Goal: Task Accomplishment & Management: Manage account settings

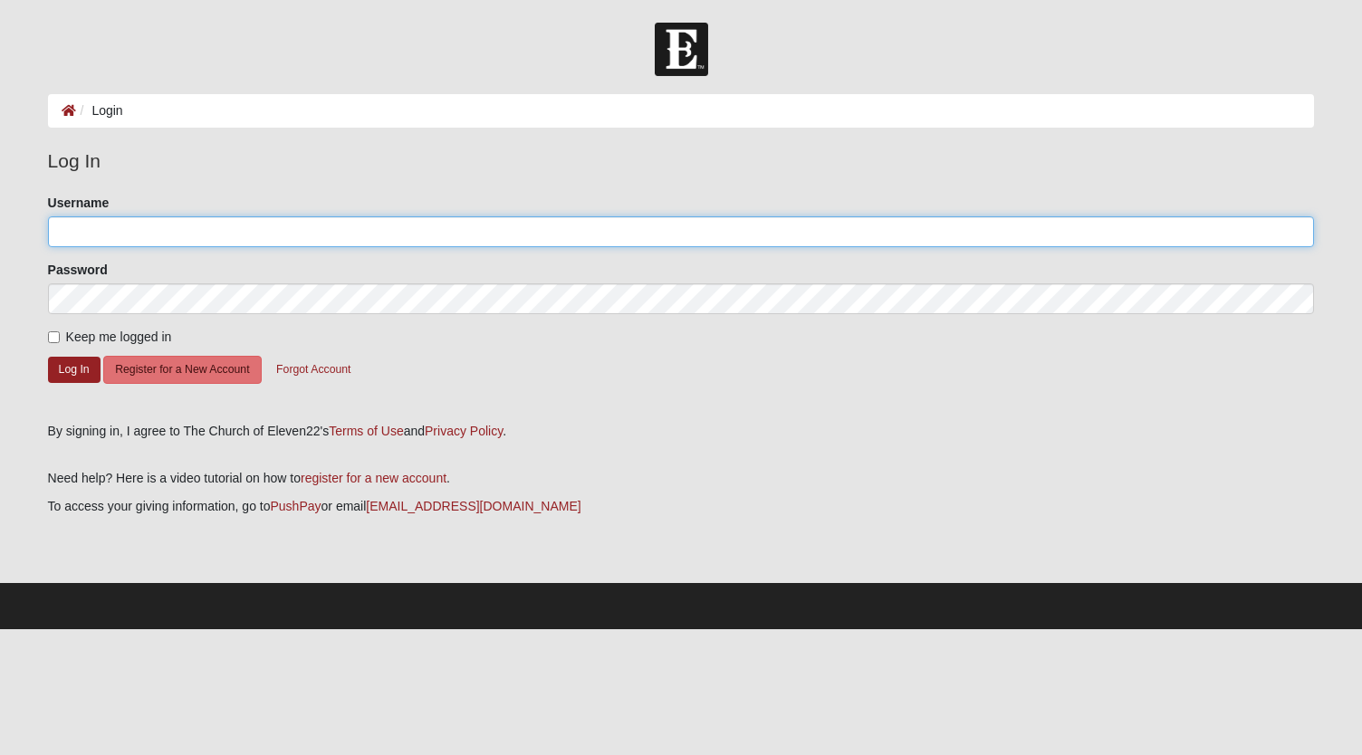
click at [493, 233] on input "Username" at bounding box center [681, 231] width 1267 height 31
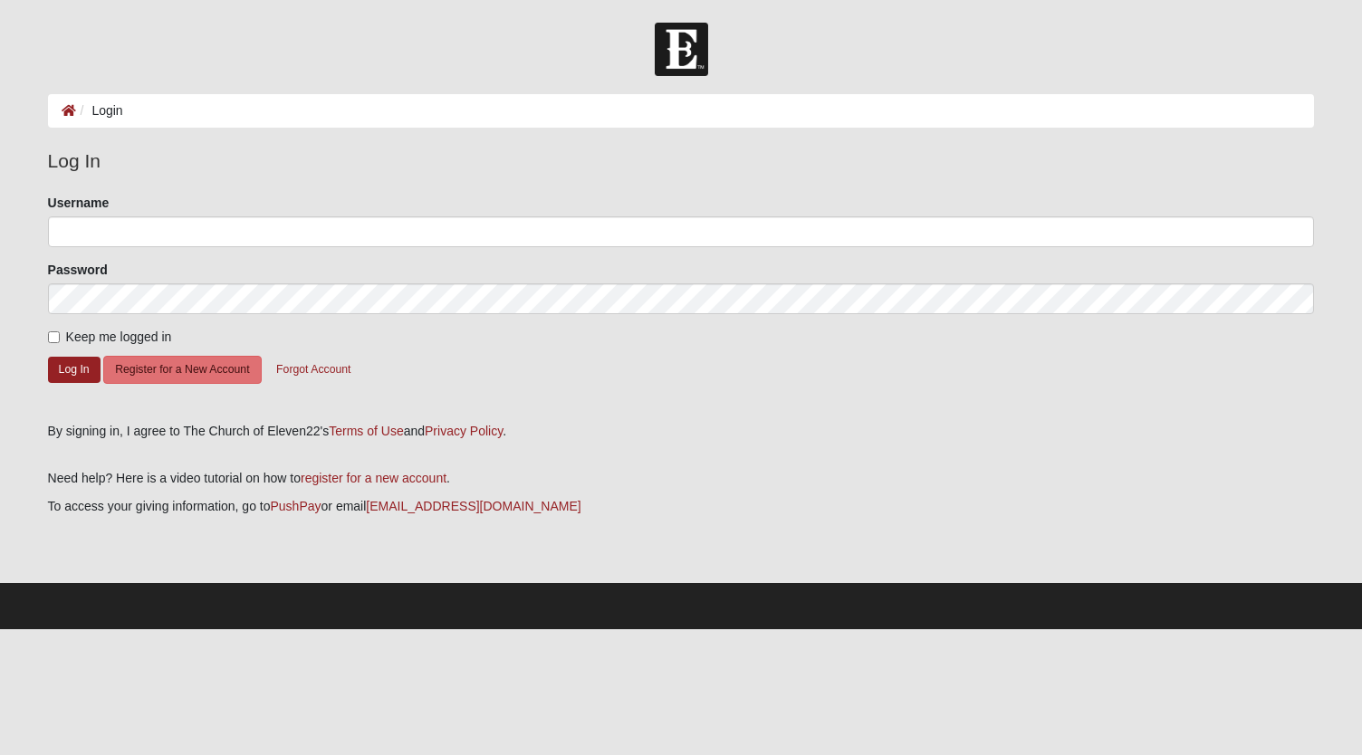
click at [390, 235] on input "Username" at bounding box center [681, 231] width 1267 height 31
type input "darnelleramirez"
click at [48, 357] on button "Log In" at bounding box center [74, 370] width 53 height 26
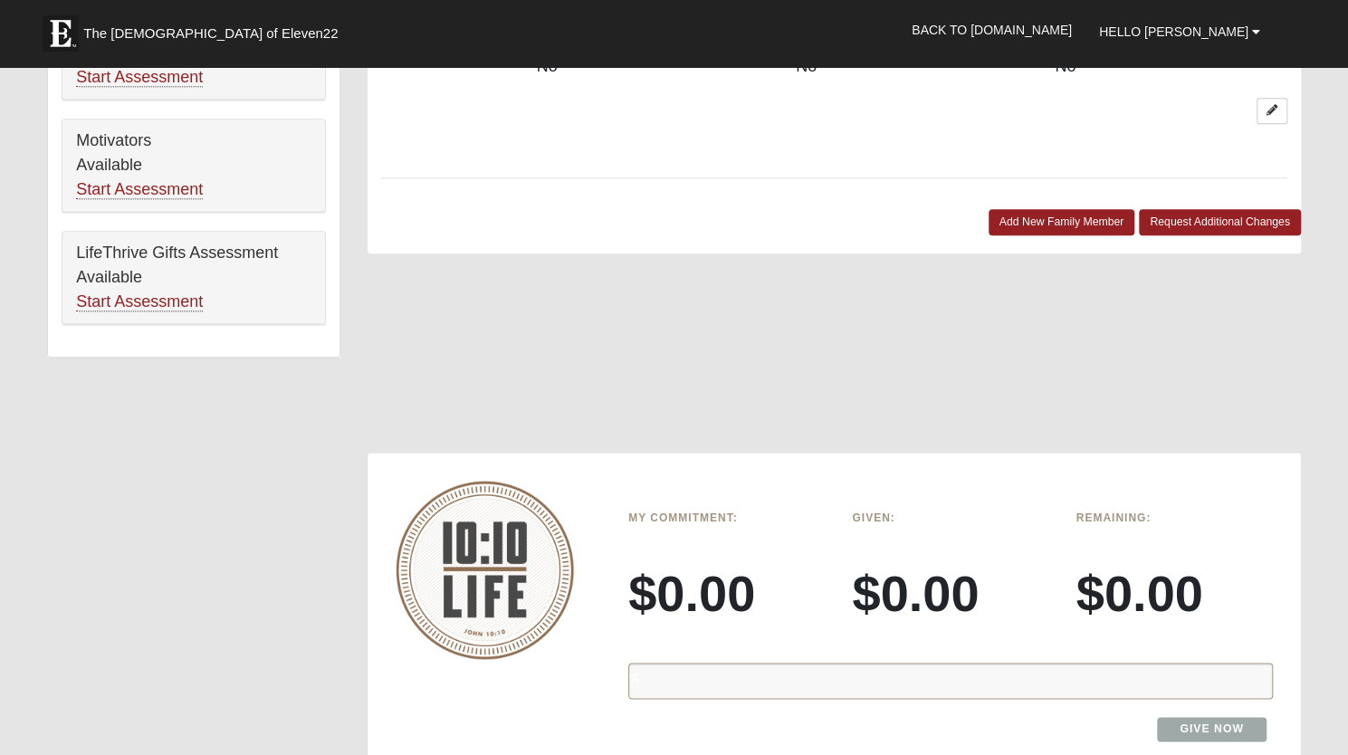
scroll to position [1442, 0]
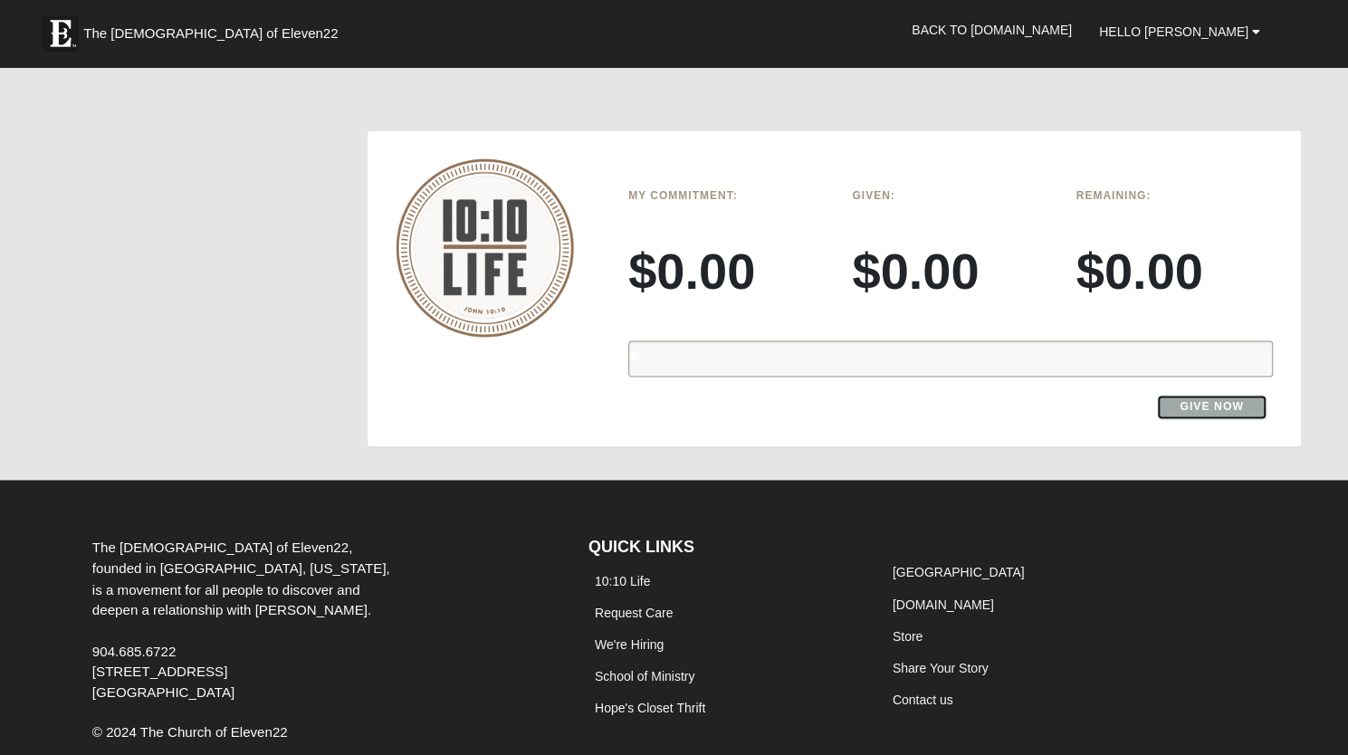
click at [1195, 395] on link "Give Now" at bounding box center [1212, 407] width 110 height 24
